Goal: Obtain resource: Obtain resource

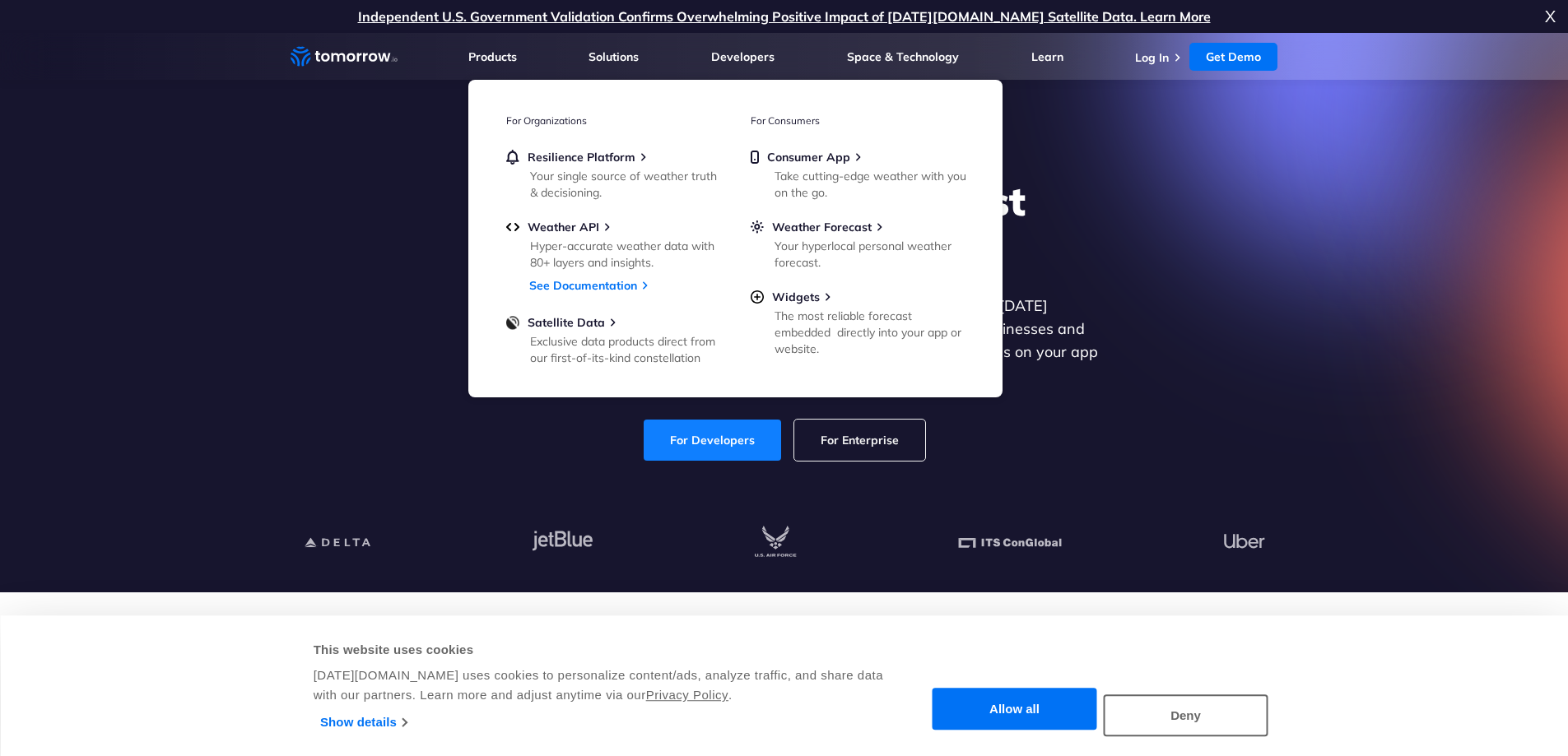
click at [731, 428] on link "For Developers" at bounding box center [712, 440] width 137 height 41
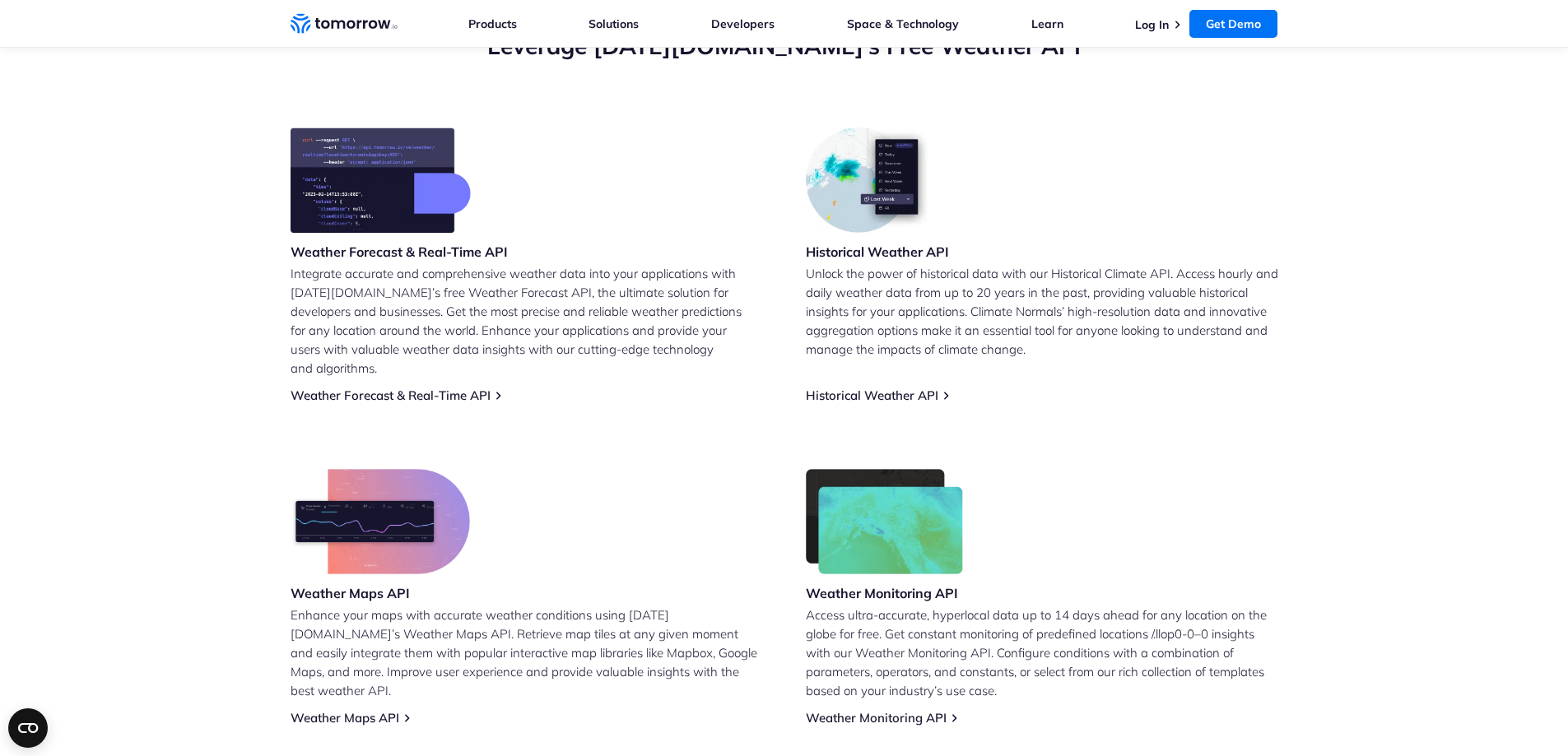
scroll to position [659, 0]
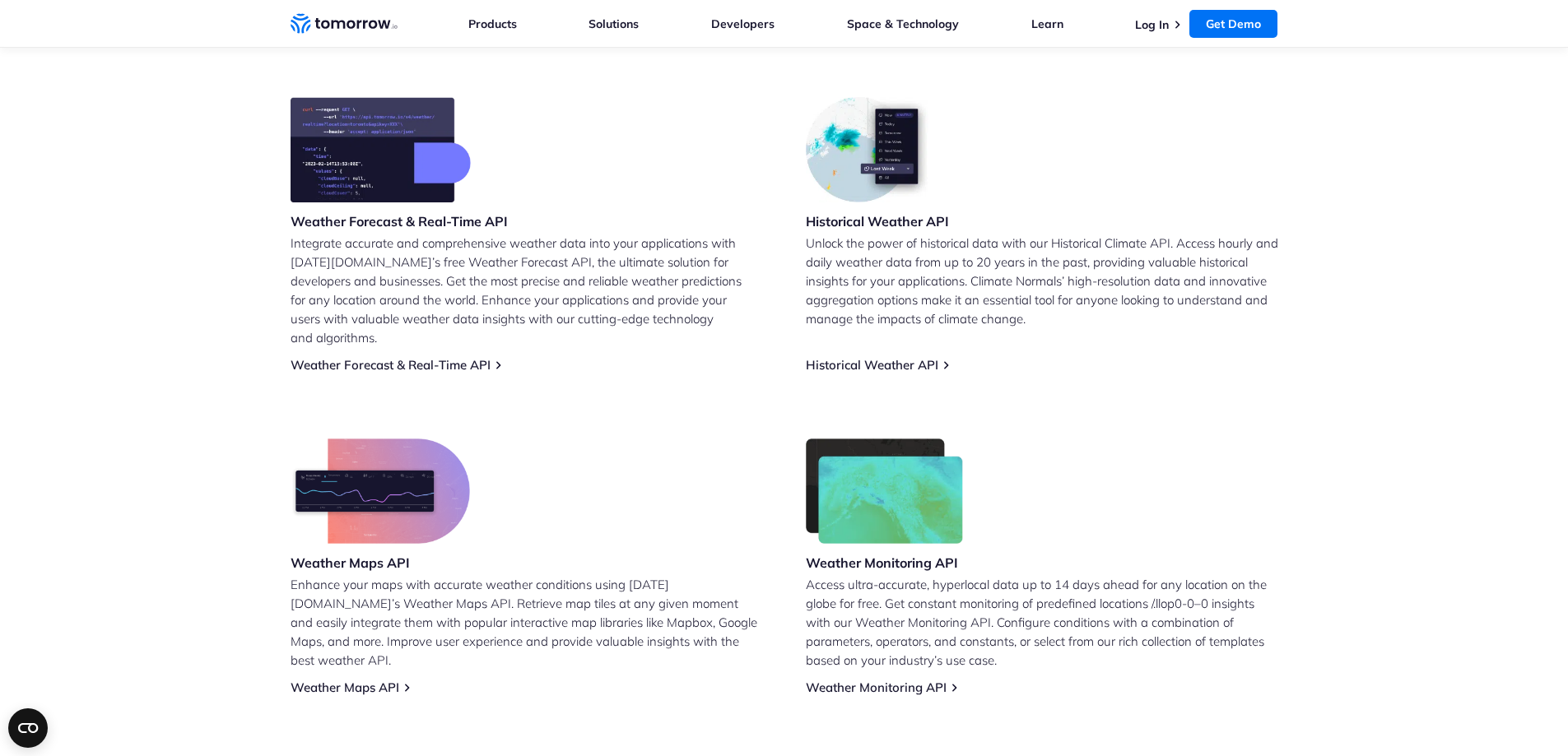
click at [369, 26] on icon "Home link" at bounding box center [373, 23] width 9 height 8
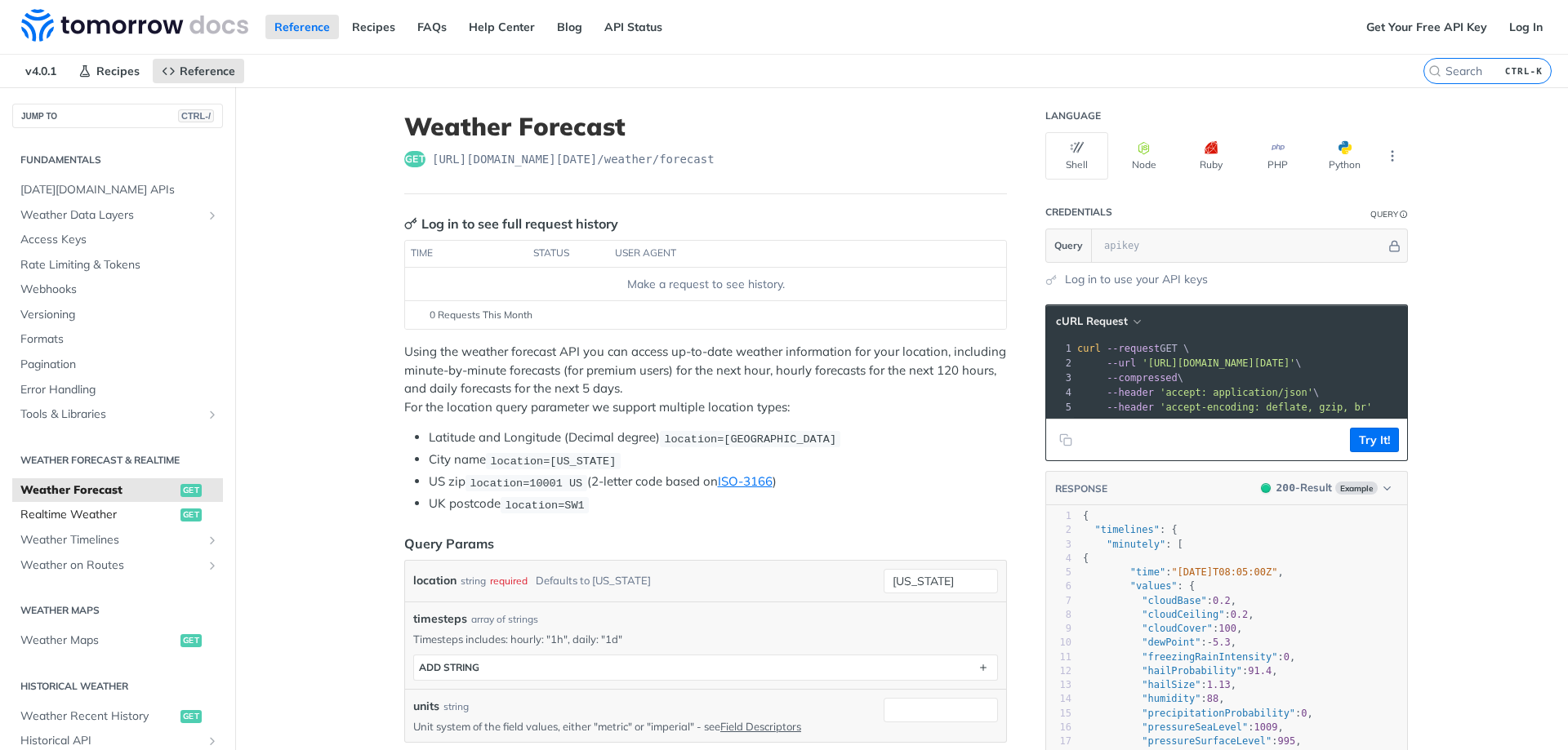
click at [63, 519] on span "Realtime Weather" at bounding box center [98, 515] width 156 height 16
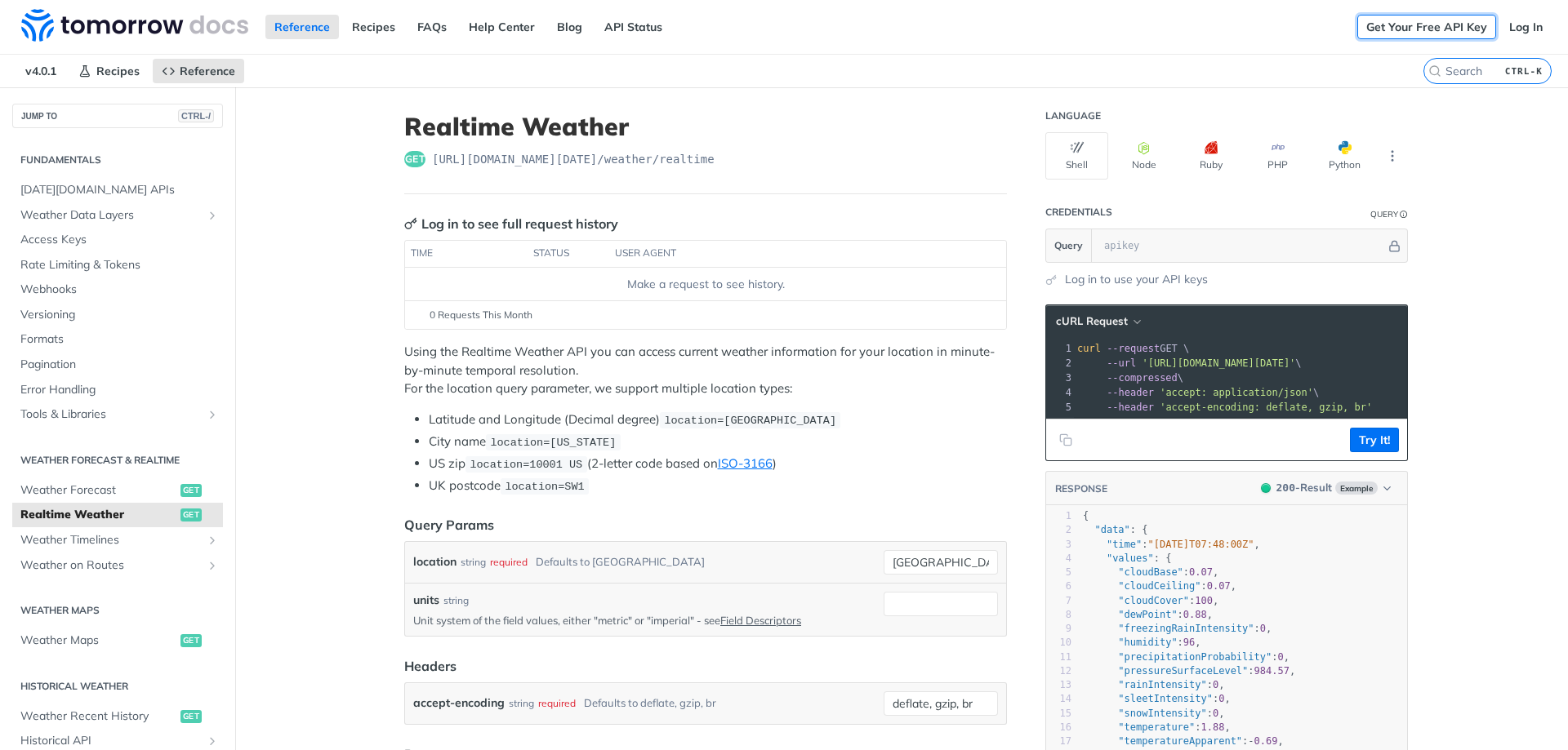
click at [1415, 35] on link "Get Your Free API Key" at bounding box center [1426, 26] width 139 height 24
